Goal: Information Seeking & Learning: Learn about a topic

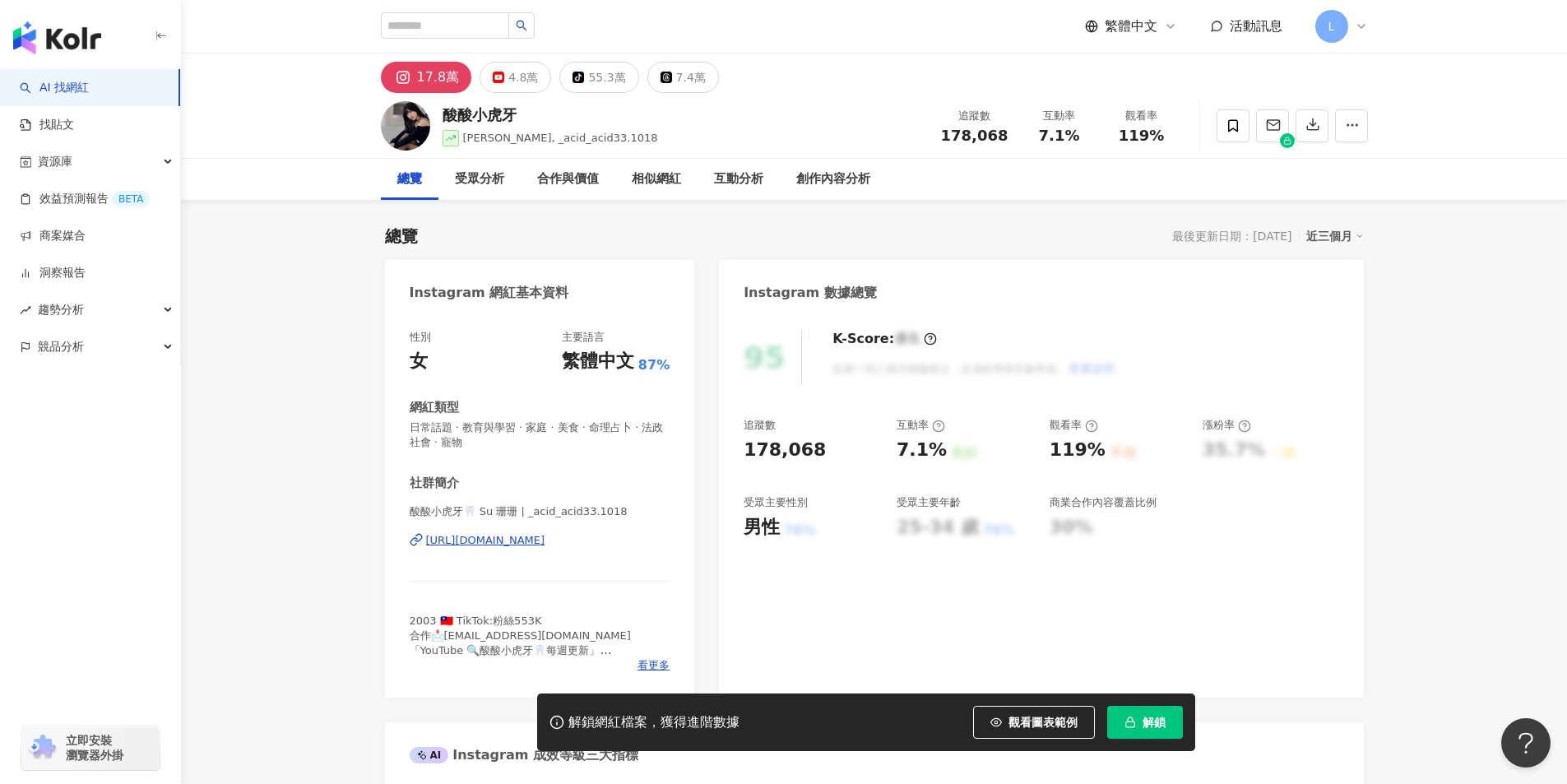
click at [1033, 400] on div "95 K-Score : 優良 近期一到三個月積極發文，且漲粉率與互動率高。 查看說明 追蹤數 178,068 互動率 7.1% 良好 觀看率 119% 不佳…" at bounding box center [1041, 505] width 644 height 384
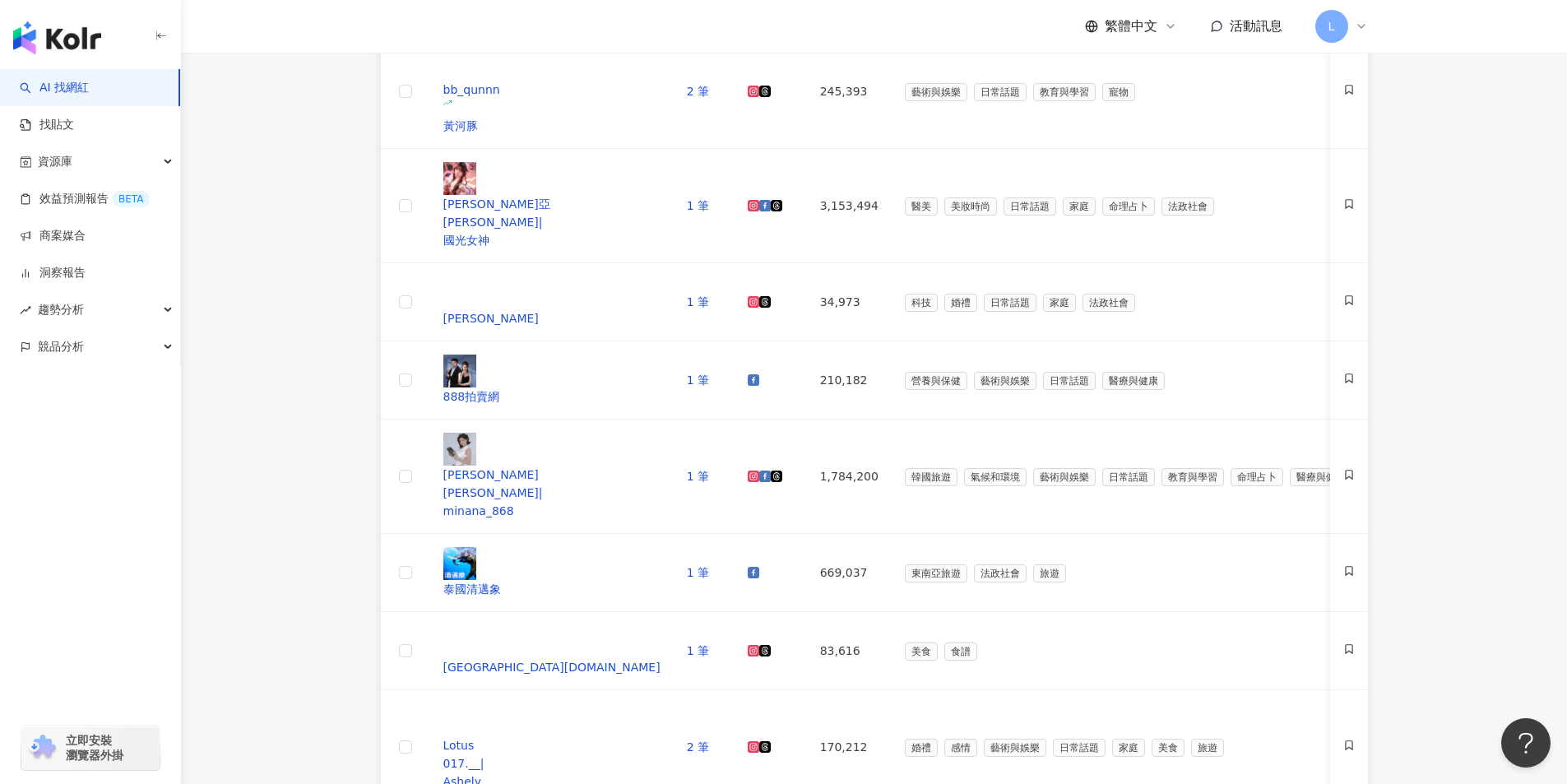
scroll to position [1081, 0]
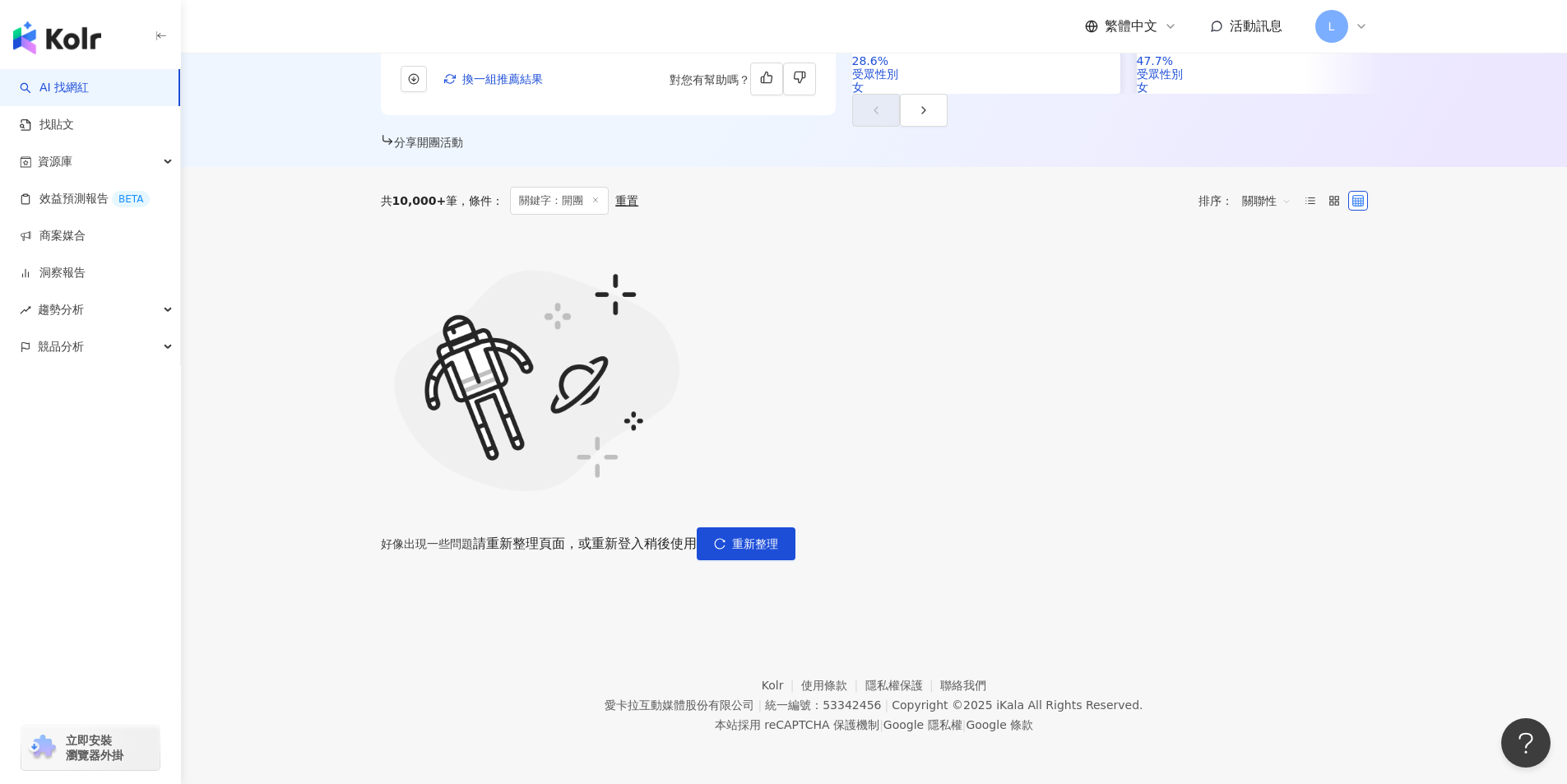
scroll to position [528, 0]
click at [1099, 527] on div "好像出現一些問題 請重新整理頁面，或重新登入稍後使用 重新整理" at bounding box center [874, 543] width 987 height 33
click at [796, 527] on button "重新整理" at bounding box center [746, 543] width 99 height 33
click at [726, 538] on icon "reload" at bounding box center [720, 543] width 12 height 12
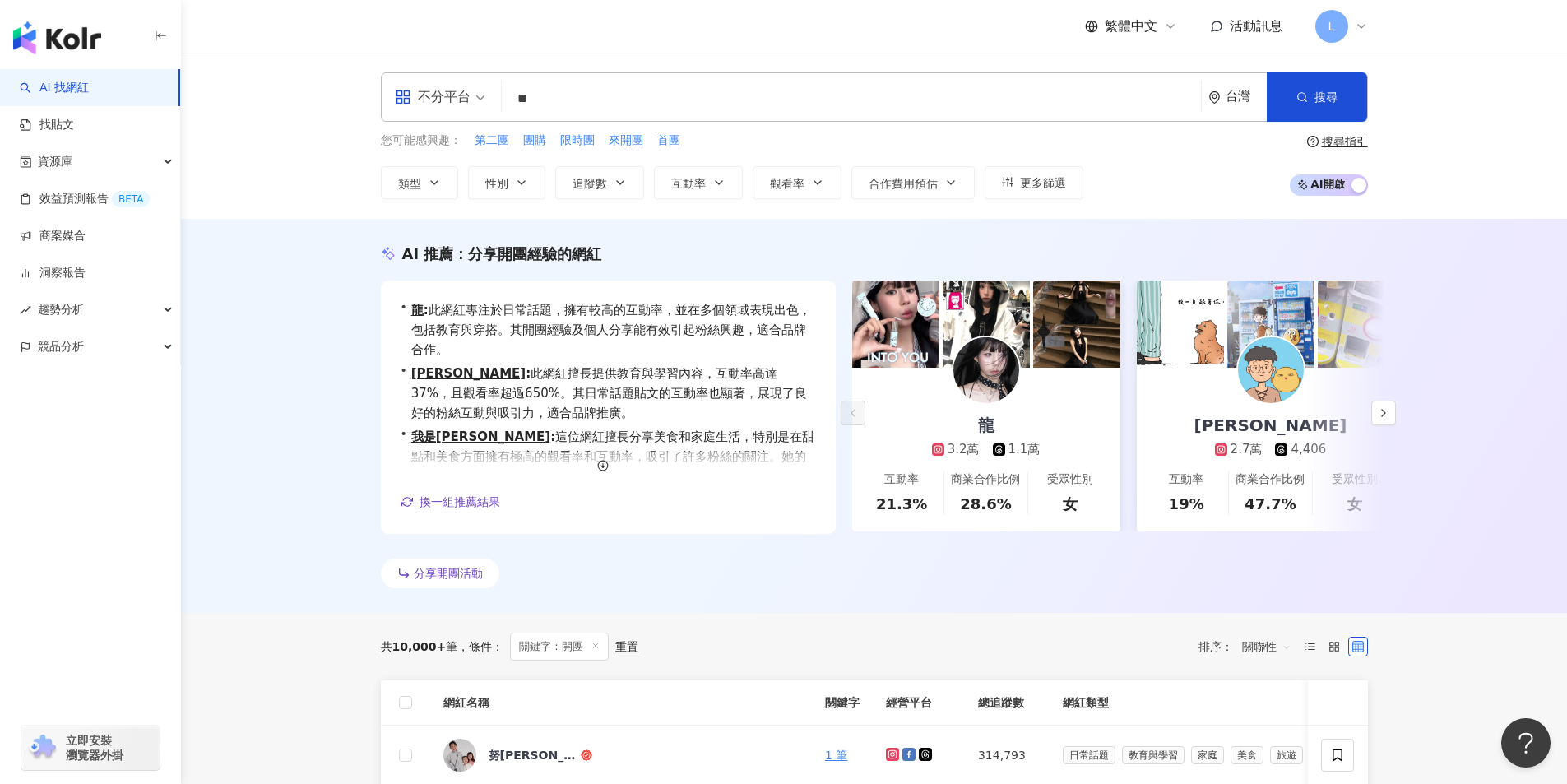
click at [940, 583] on div "分享開團活動" at bounding box center [874, 576] width 987 height 36
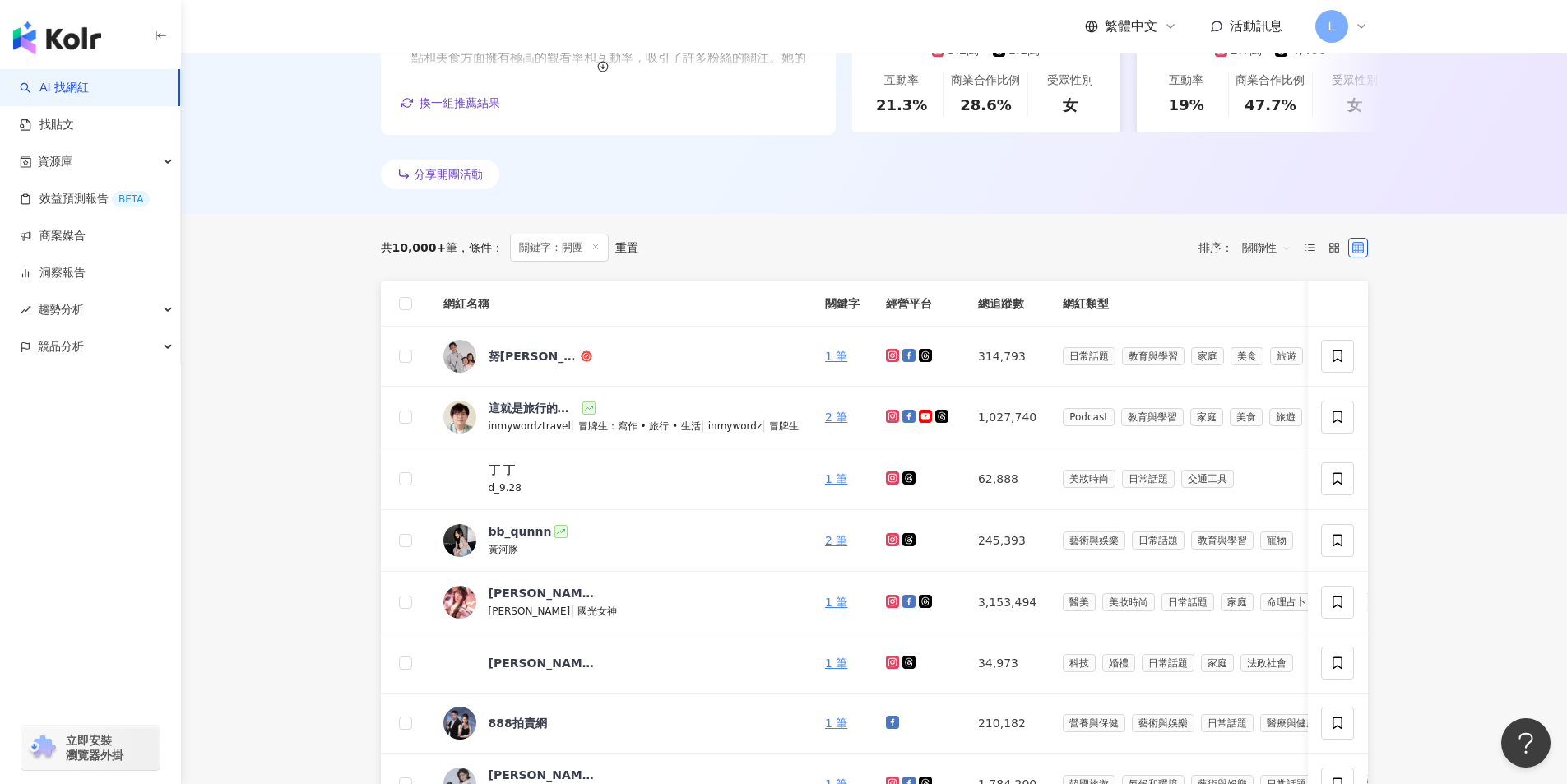
scroll to position [494, 0]
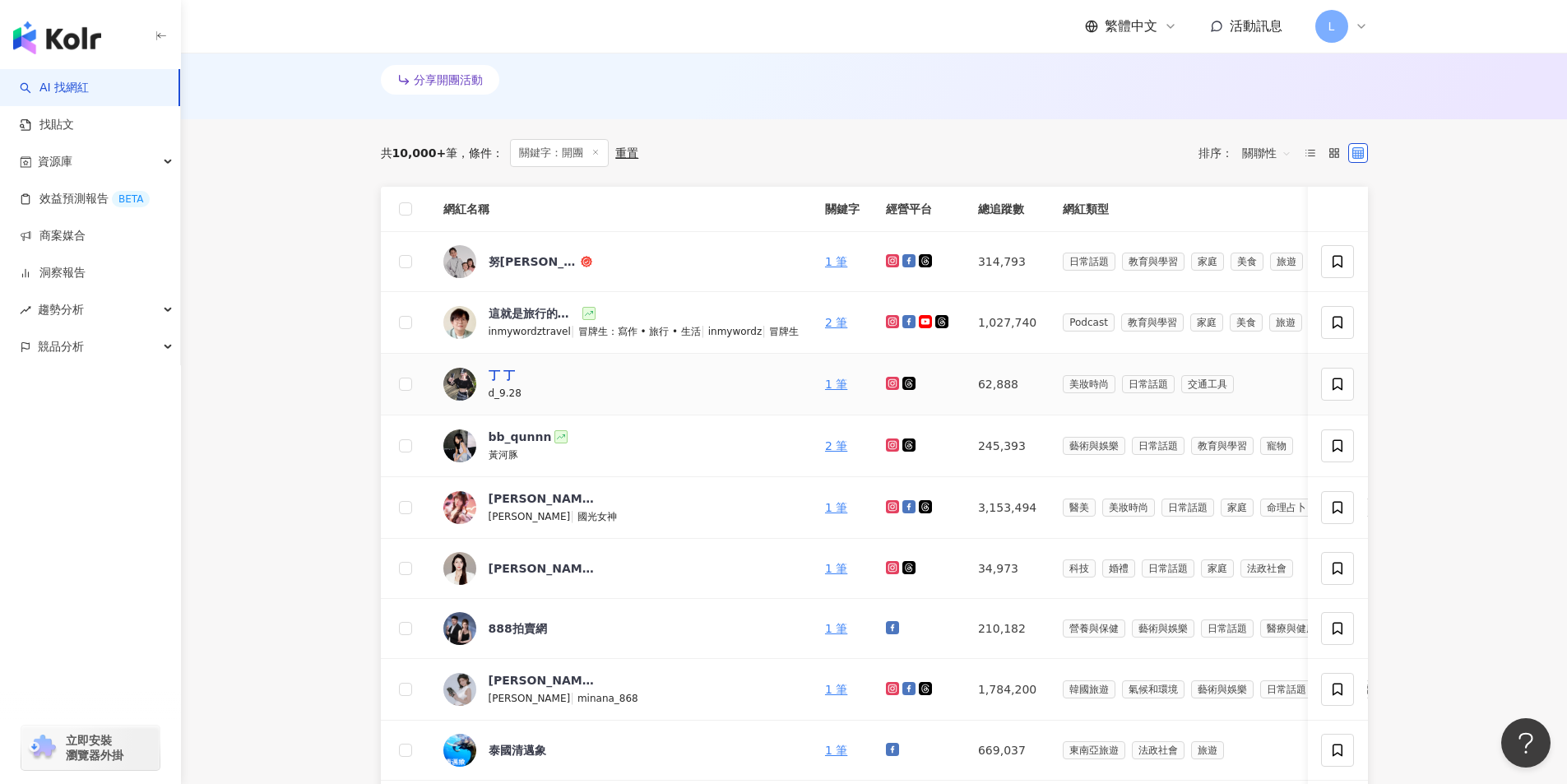
click at [492, 378] on div "丁 丁" at bounding box center [502, 375] width 27 height 16
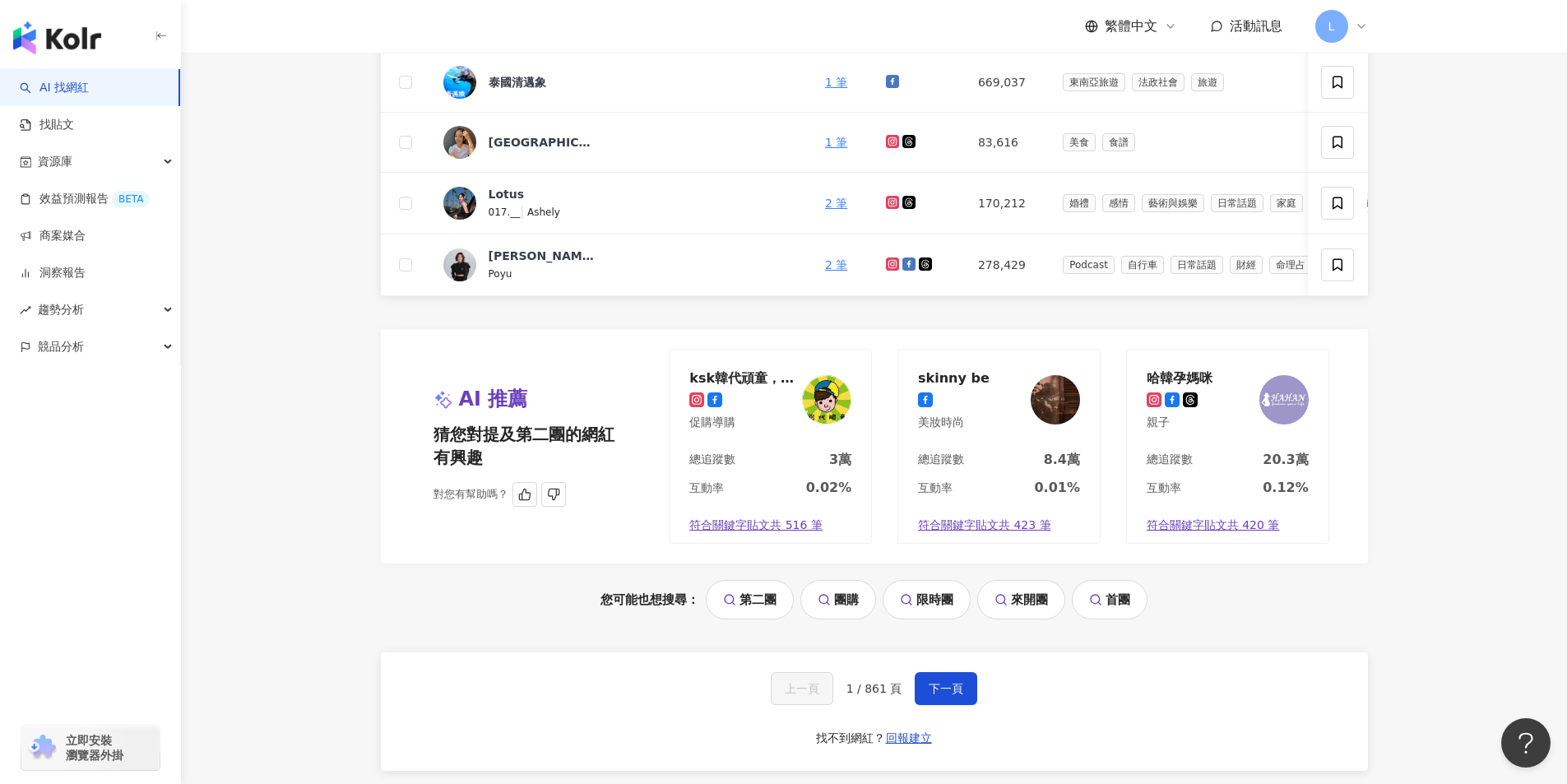
scroll to position [1152, 0]
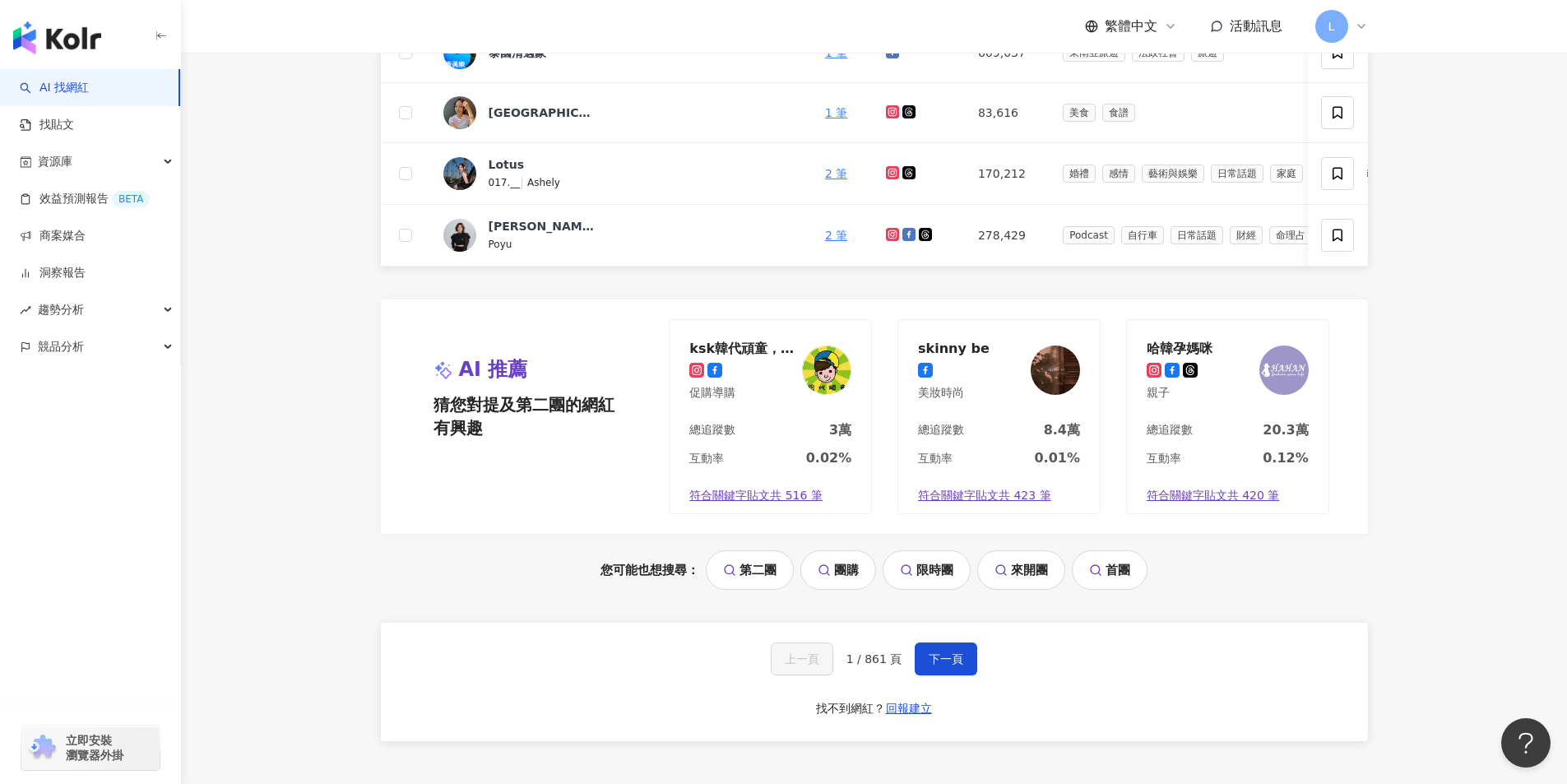
click at [925, 685] on div "上一頁 1 / 861 頁 下一頁 找不到網紅？ 回報建立" at bounding box center [874, 682] width 987 height 119
click at [935, 675] on button "下一頁" at bounding box center [946, 659] width 63 height 33
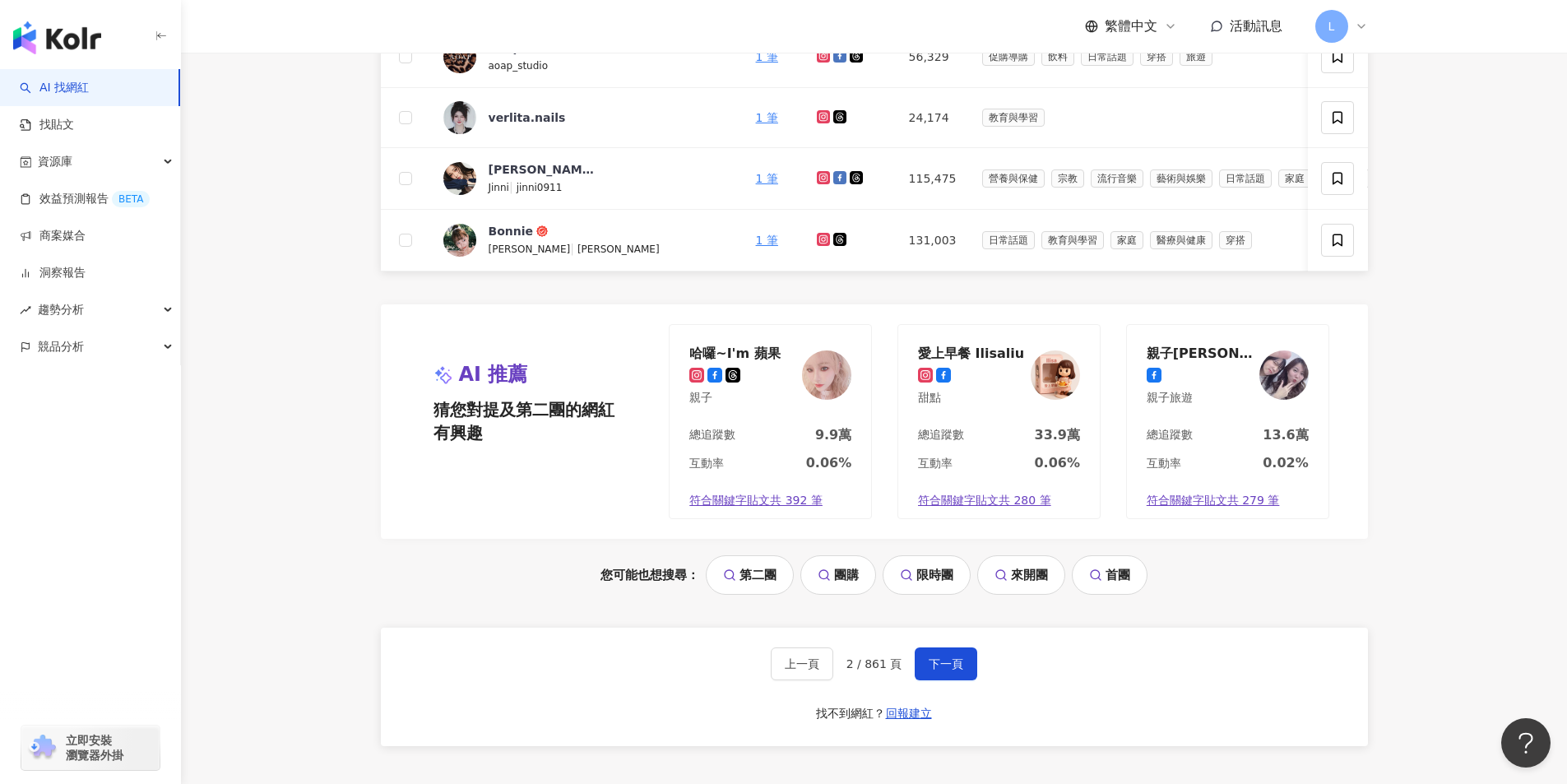
click at [1109, 704] on div "上一頁 2 / 861 頁 下一頁 找不到網紅？ 回報建立" at bounding box center [874, 687] width 987 height 119
drag, startPoint x: 504, startPoint y: 688, endPoint x: 517, endPoint y: 688, distance: 13.0
click at [504, 688] on div "上一頁 2 / 861 頁 下一頁 找不到網紅？ 回報建立" at bounding box center [874, 687] width 987 height 119
click at [1396, 411] on div "正在搜尋 ： 關鍵字：開團 重置 AI 開啟 AI 關閉 網紅名稱 關鍵字 經營平台 總追蹤數 網紅類型 互動率 漲粉率 觀看率 操作 葉雨柔 VaVa 17…" at bounding box center [874, 124] width 1053 height 1326
click at [955, 670] on span "下一頁" at bounding box center [946, 664] width 35 height 13
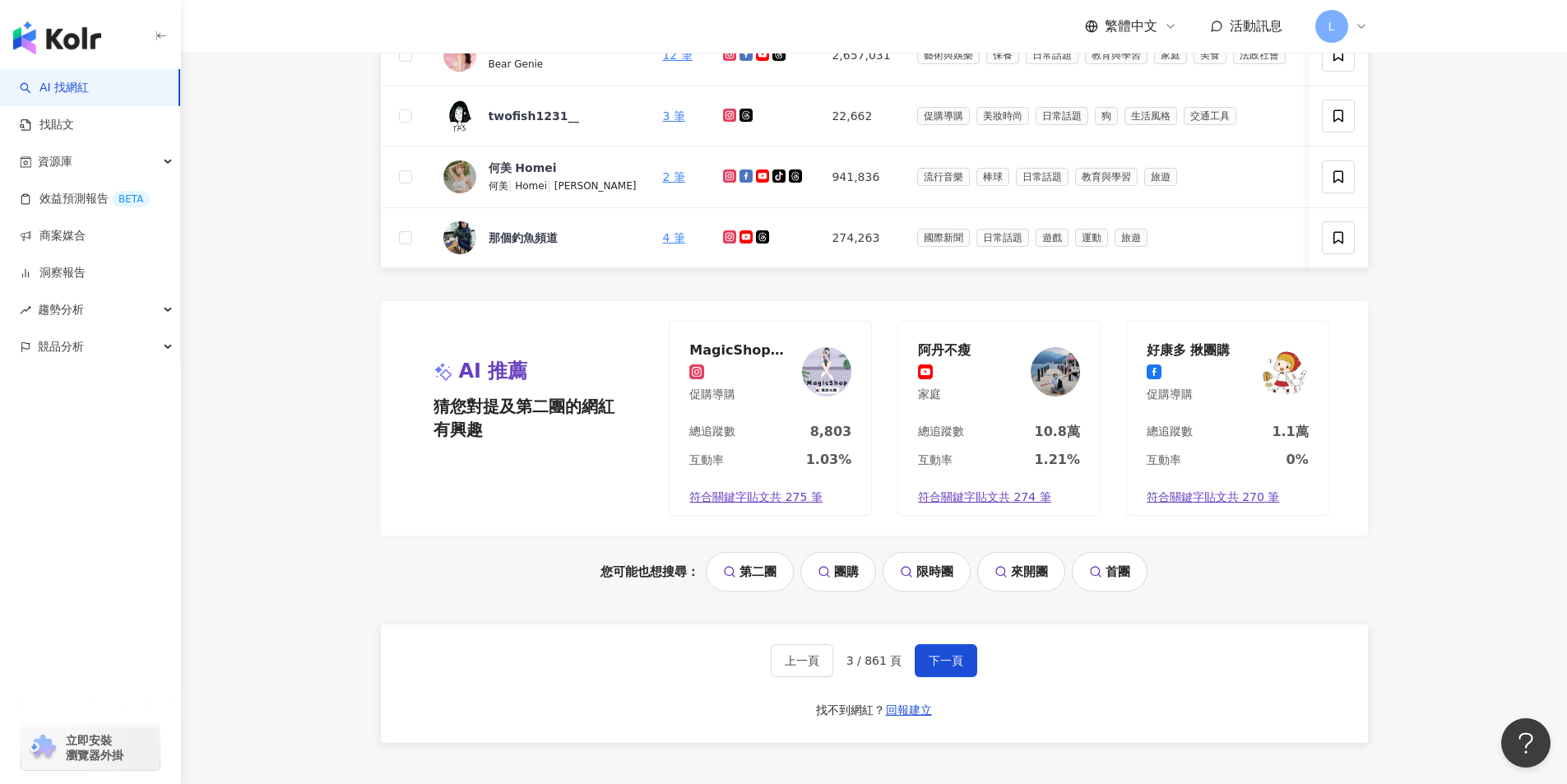
drag, startPoint x: 1108, startPoint y: 685, endPoint x: 1090, endPoint y: 682, distance: 18.2
click at [1101, 683] on div "上一頁 3 / 861 頁 下一頁 找不到網紅？ 回報建立" at bounding box center [874, 683] width 987 height 119
